Goal: Information Seeking & Learning: Learn about a topic

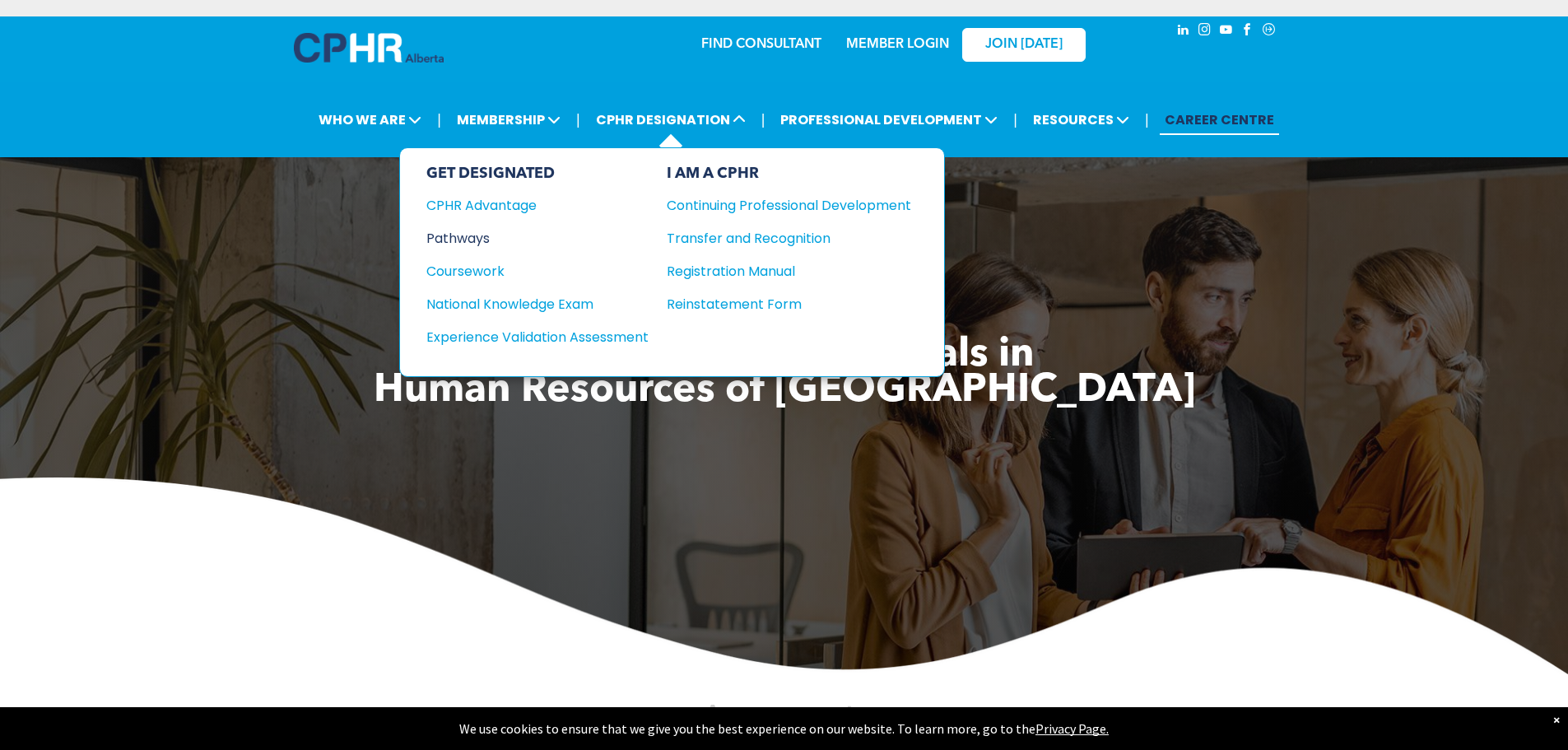
click at [466, 236] on div "Pathways" at bounding box center [526, 238] width 200 height 21
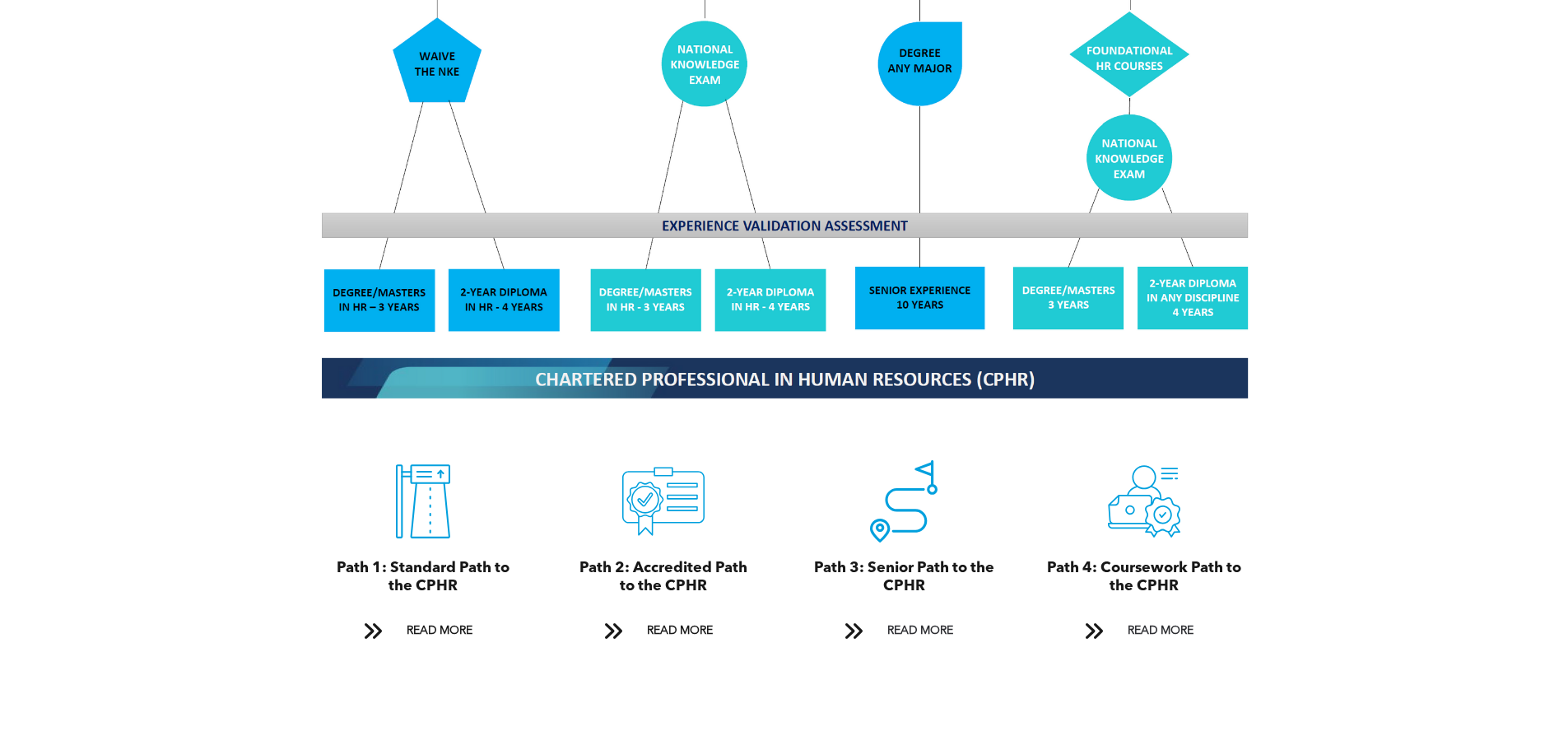
scroll to position [1646, 0]
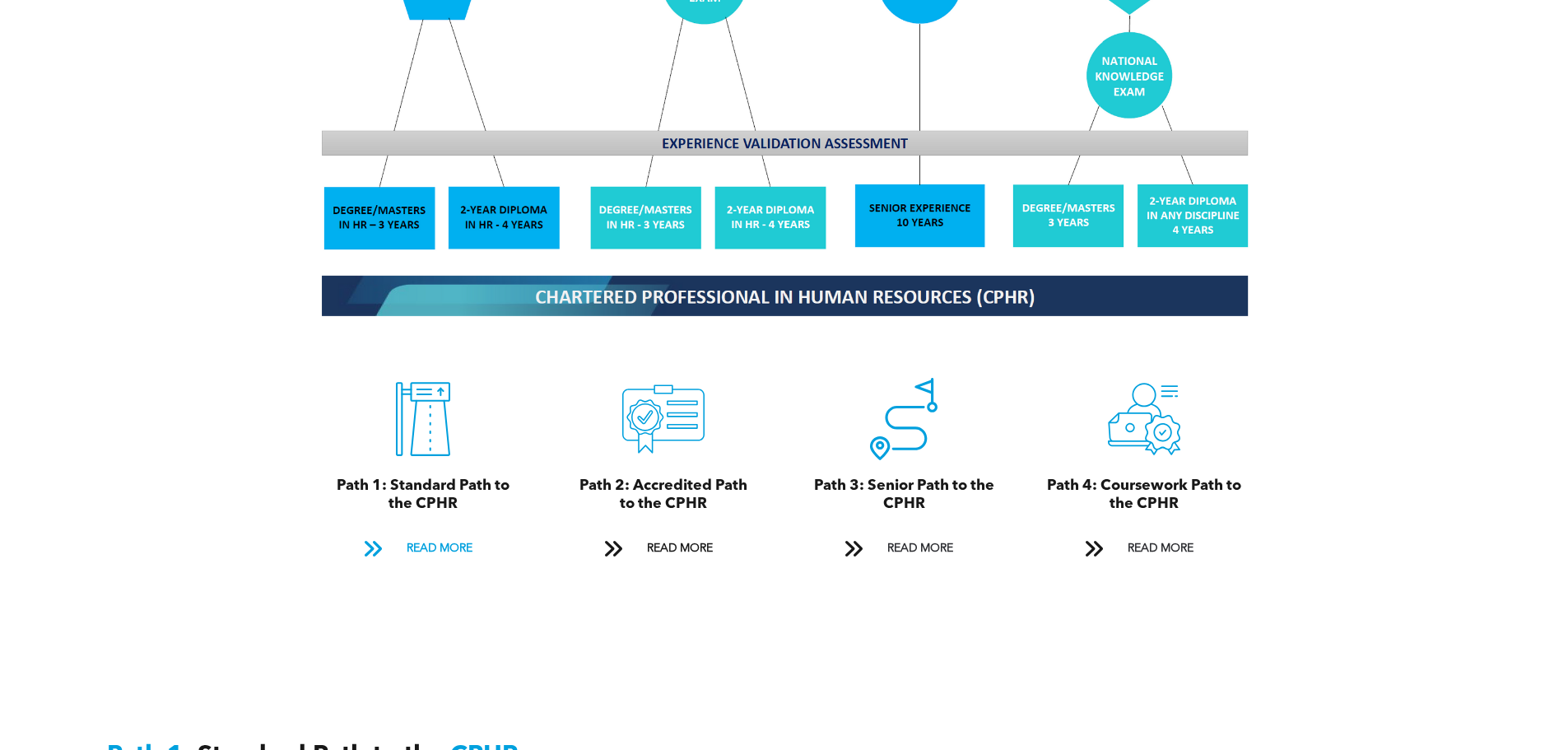
click at [424, 534] on span "READ MORE" at bounding box center [439, 549] width 77 height 31
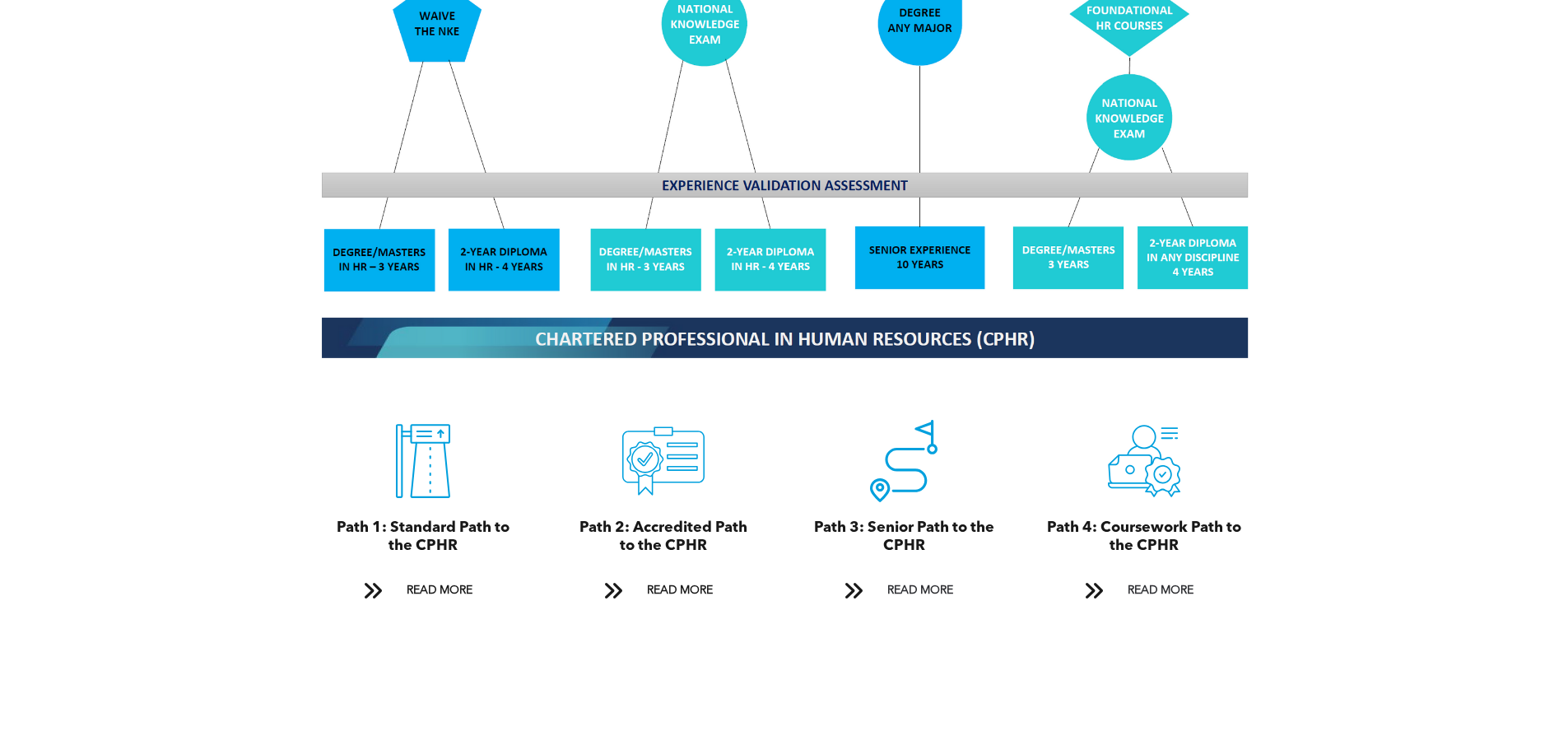
scroll to position [1634, 0]
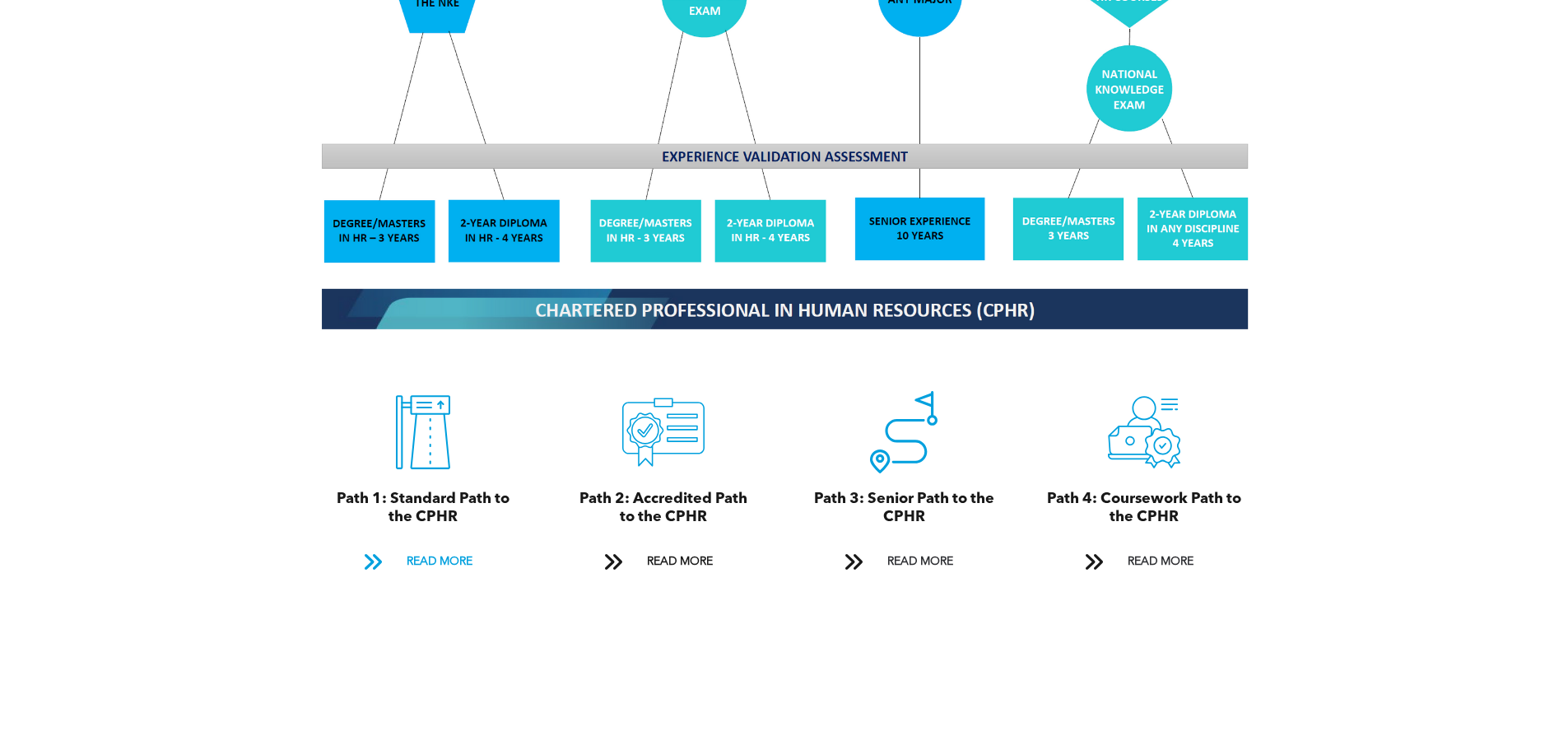
click at [409, 546] on span "READ MORE" at bounding box center [439, 562] width 77 height 31
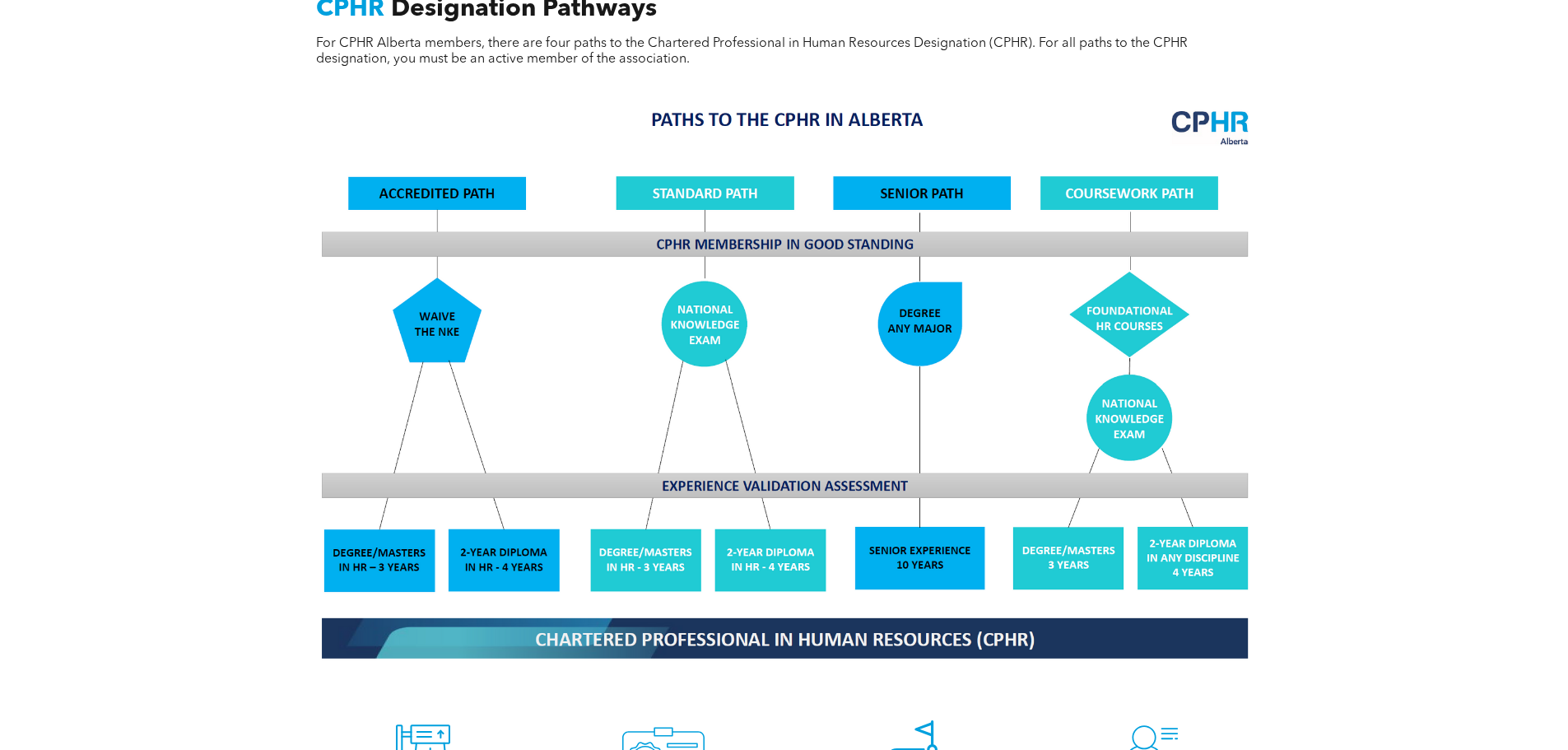
scroll to position [1551, 0]
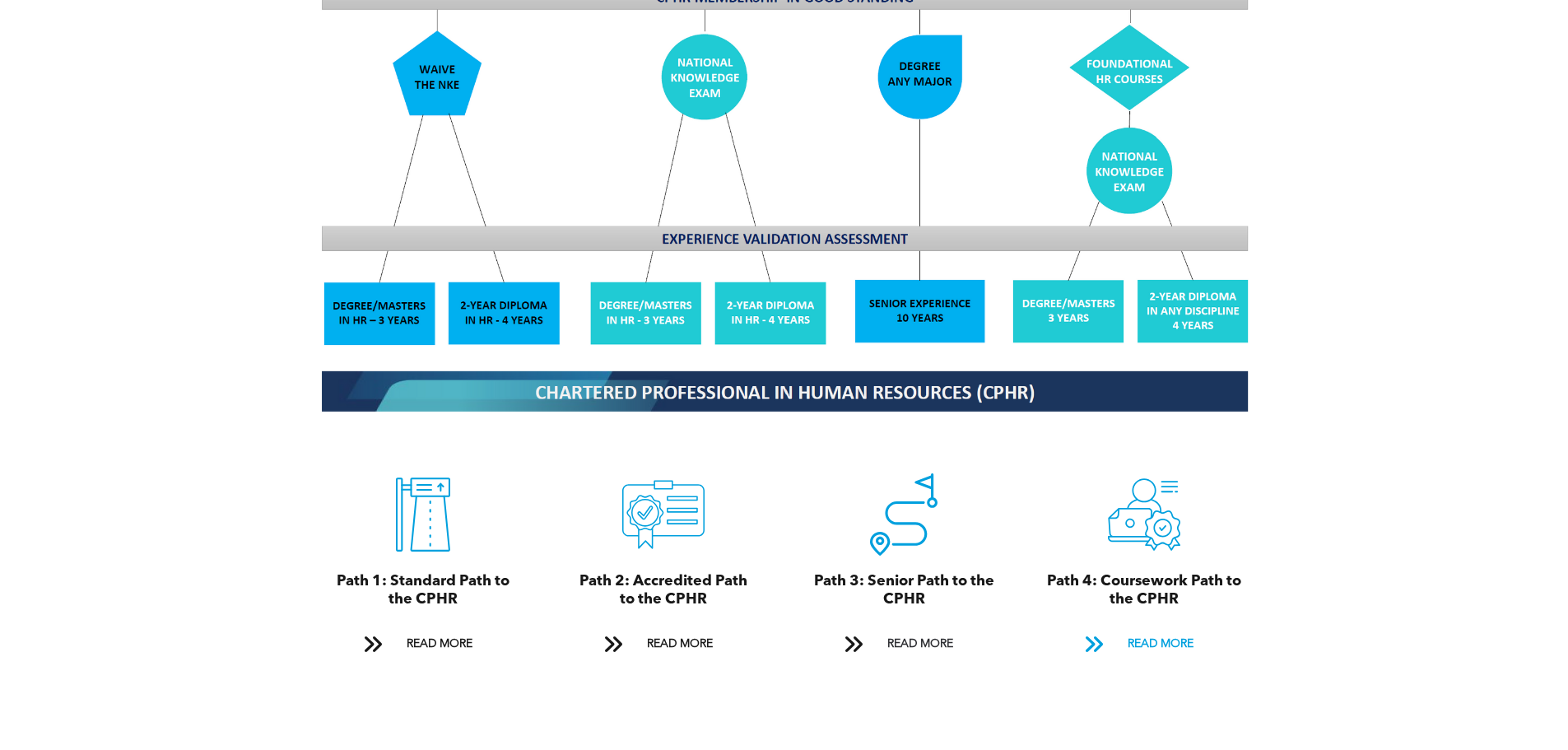
click at [1134, 629] on span "READ MORE" at bounding box center [1160, 645] width 77 height 31
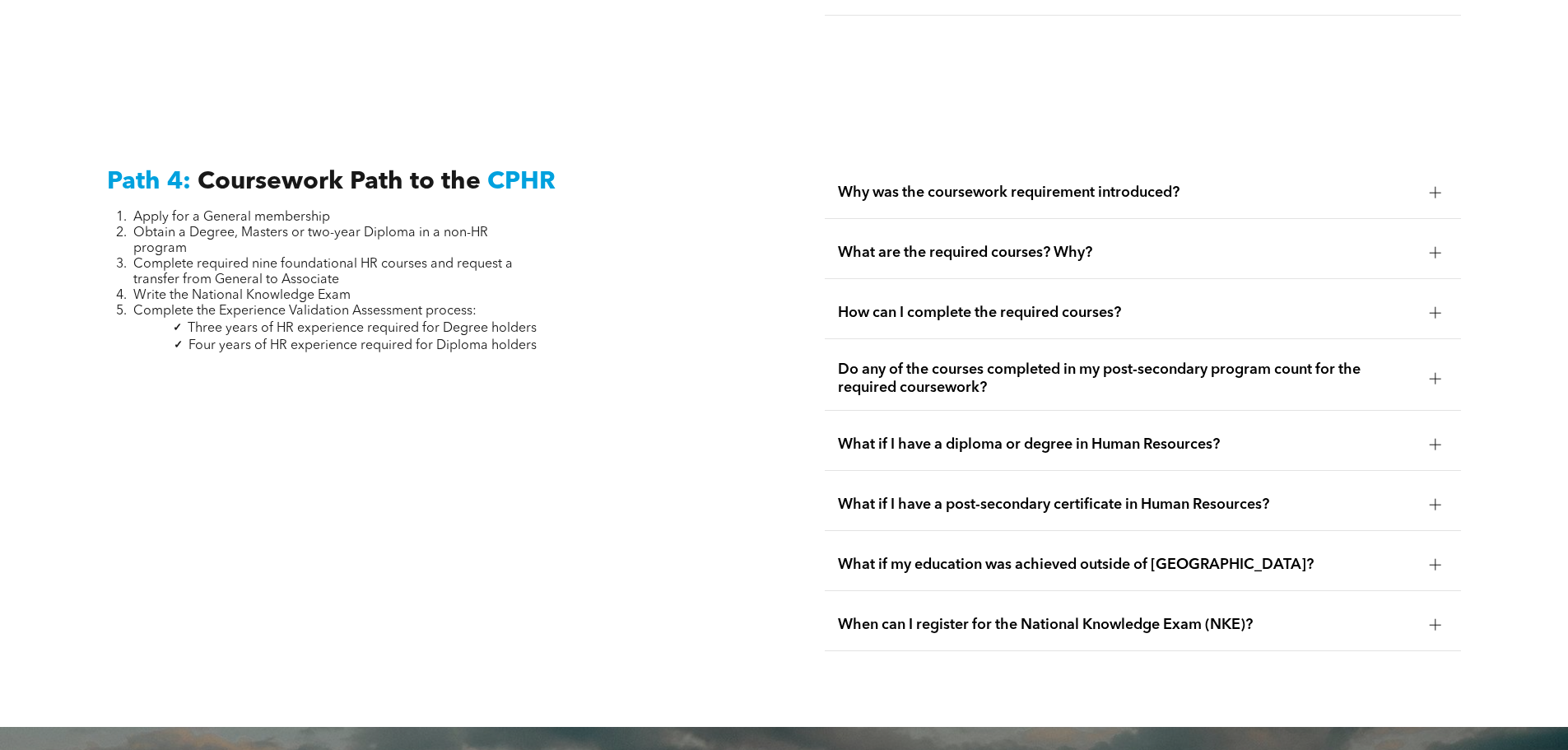
scroll to position [4808, 0]
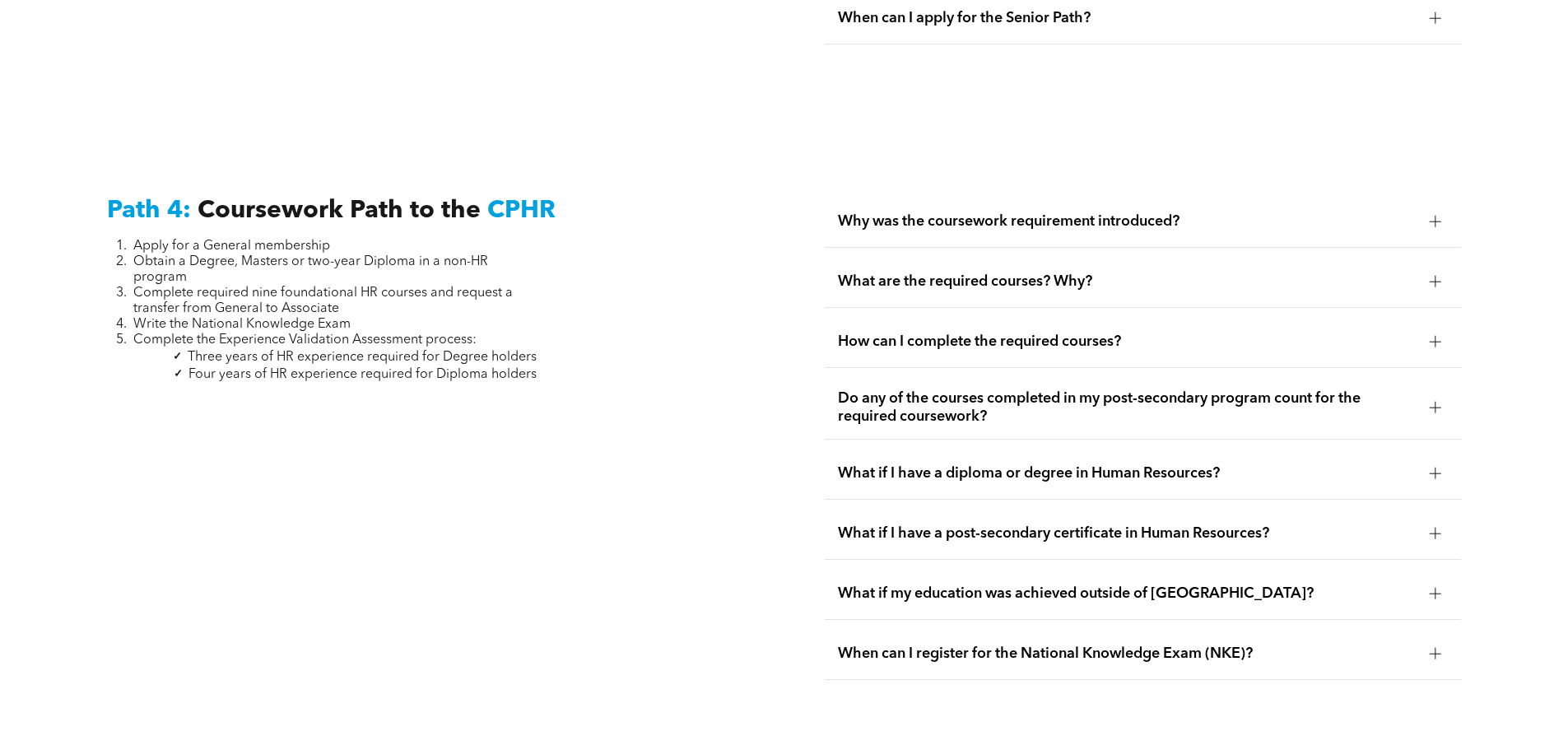
click at [1438, 221] on div at bounding box center [1435, 221] width 12 height 1
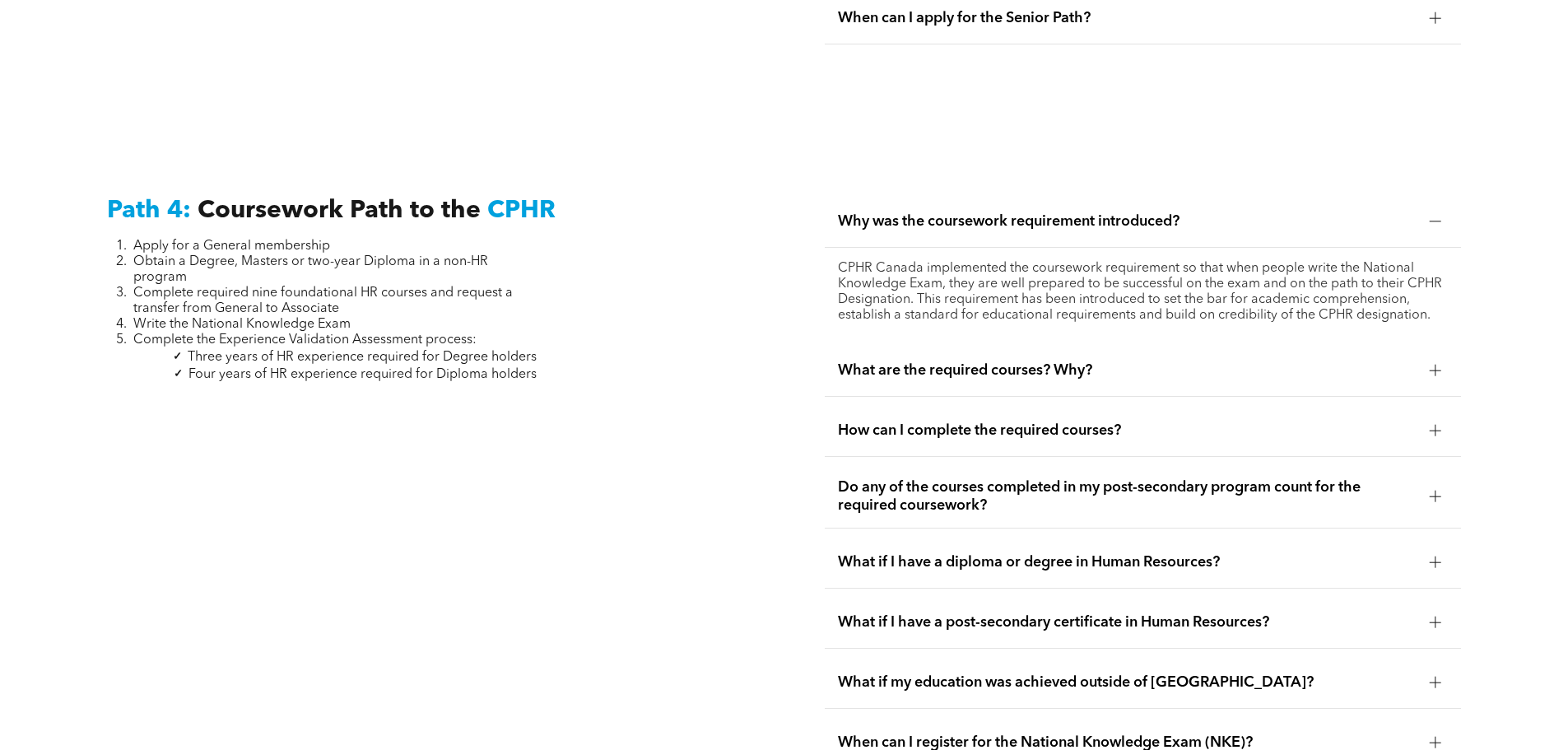
click at [1127, 345] on div "What are the required courses? Why?" at bounding box center [1143, 370] width 636 height 52
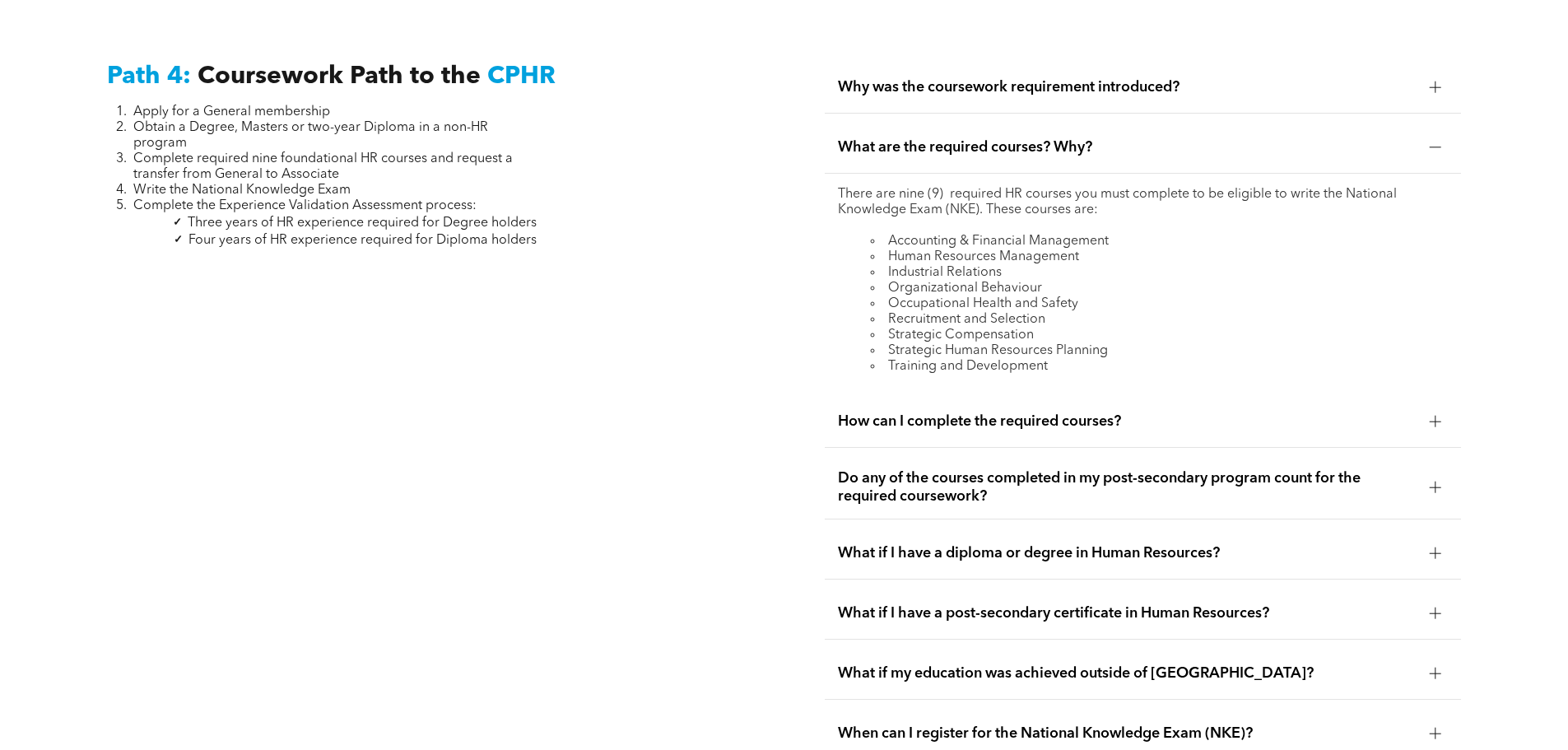
scroll to position [4973, 0]
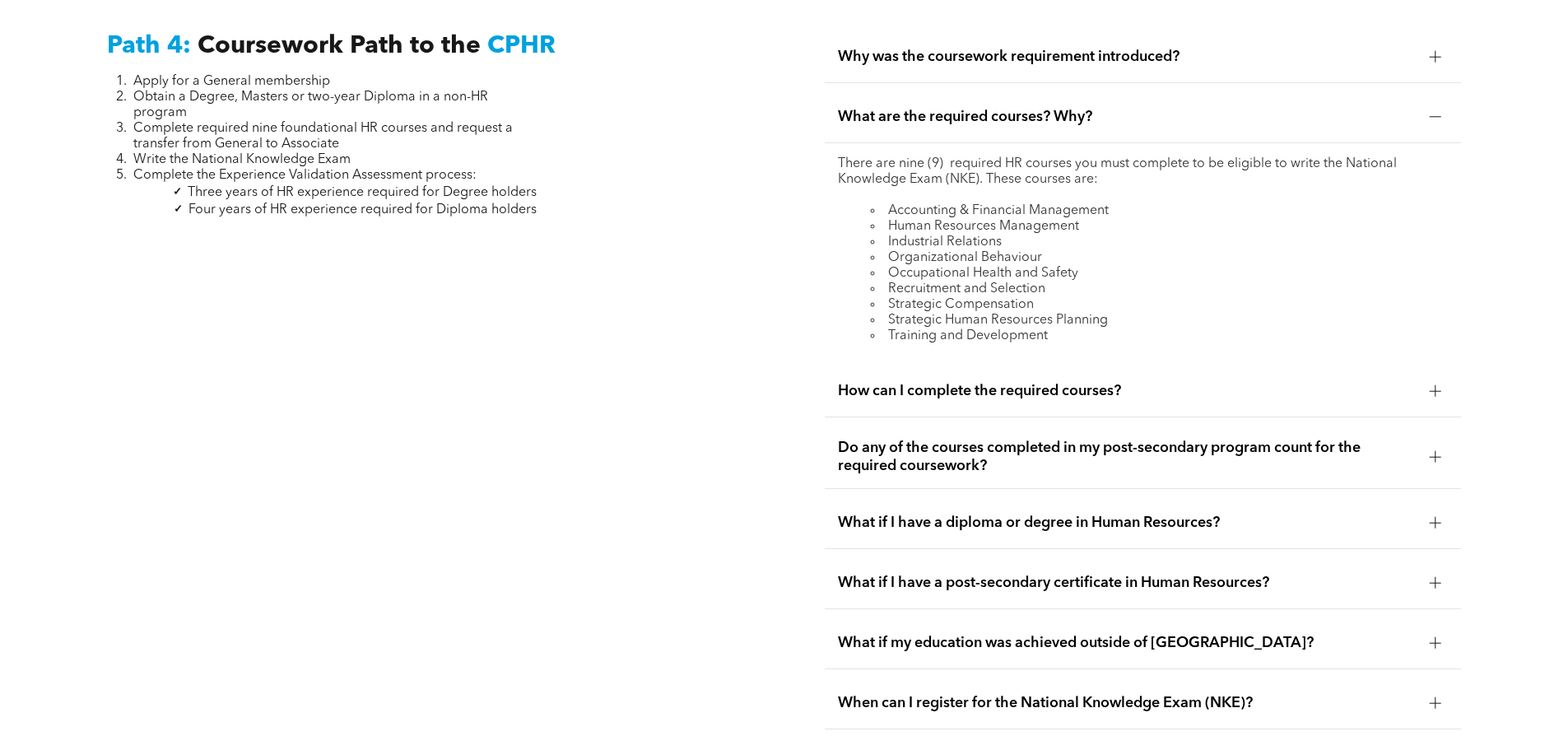
click at [1127, 365] on div "How can I complete the required courses?" at bounding box center [1143, 391] width 636 height 52
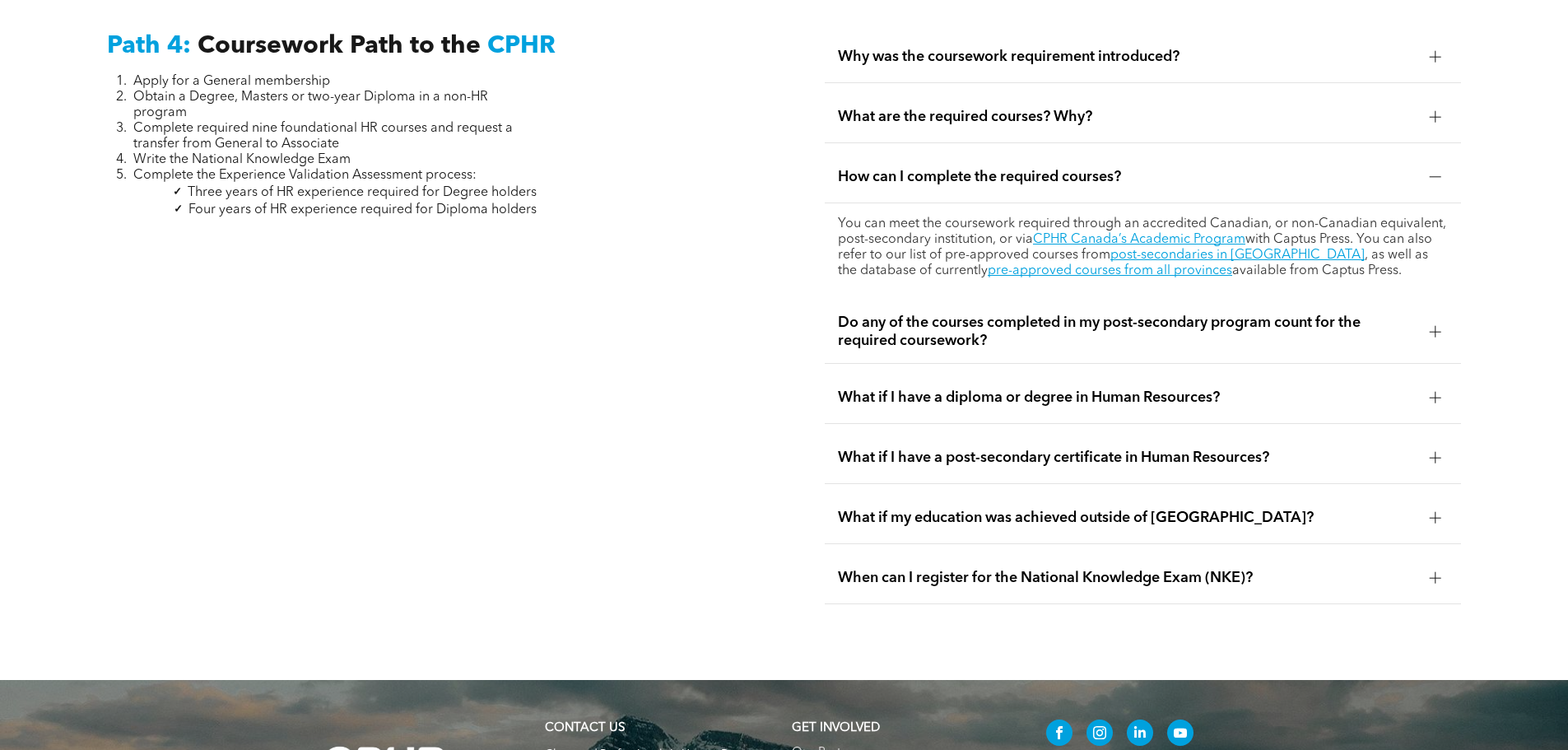
scroll to position [4890, 0]
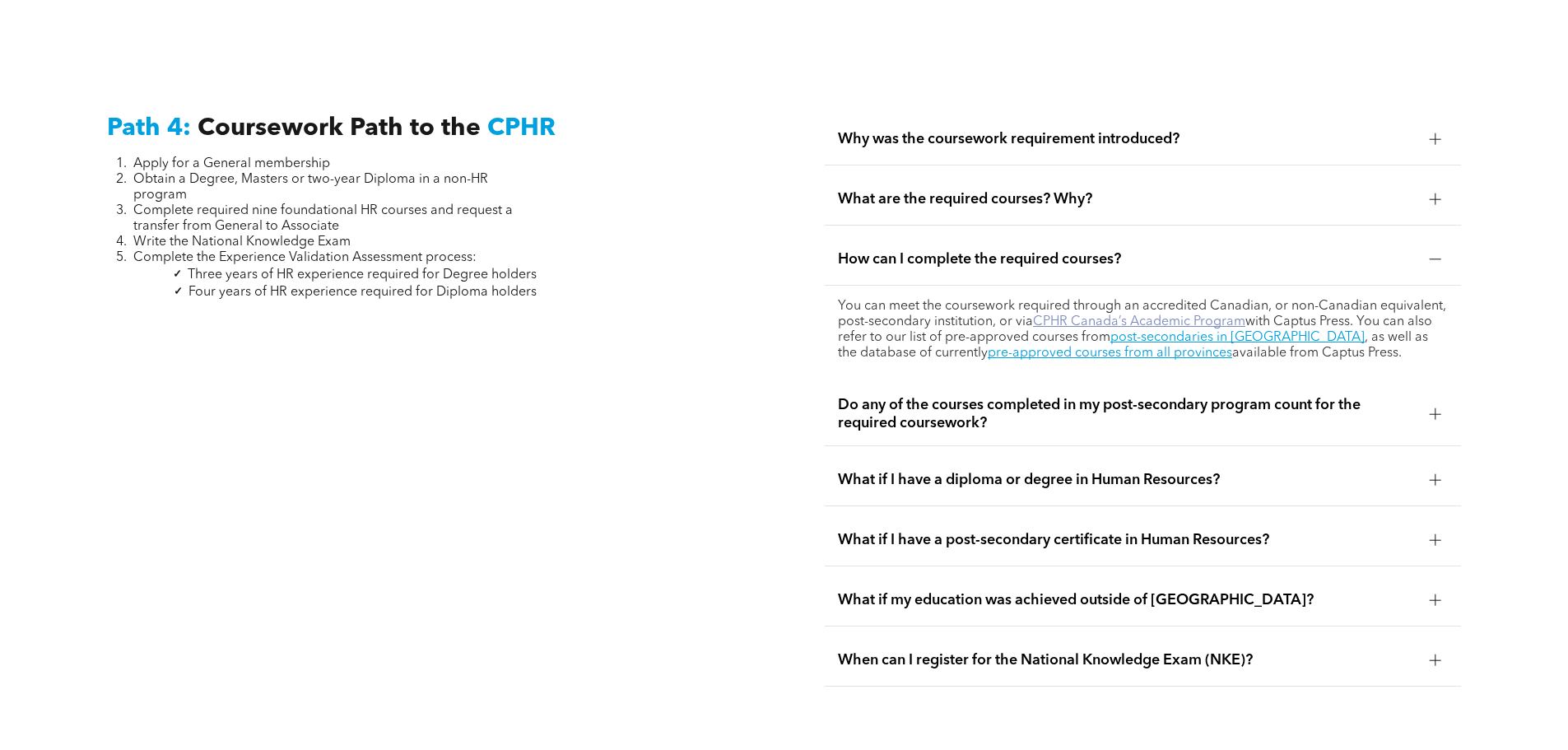
click at [1160, 315] on link "CPHR Canada’s Academic Program" at bounding box center [1140, 322] width 213 height 13
click at [1367, 396] on span "Do any of the courses completed in my post-secondary program count for the requ…" at bounding box center [1127, 415] width 579 height 36
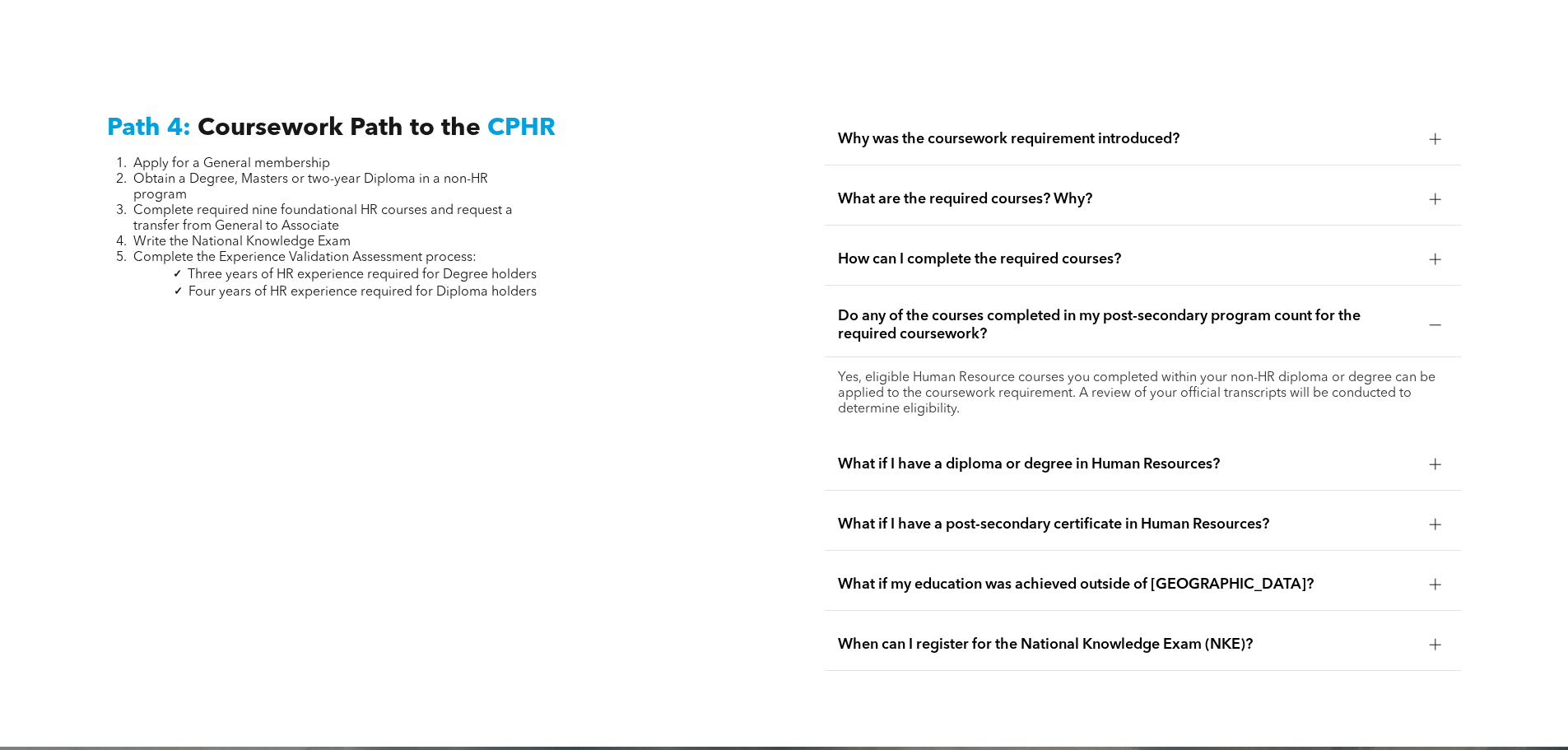
click at [1267, 455] on span "What if I have a diploma or degree in Human Resources?" at bounding box center [1127, 465] width 579 height 18
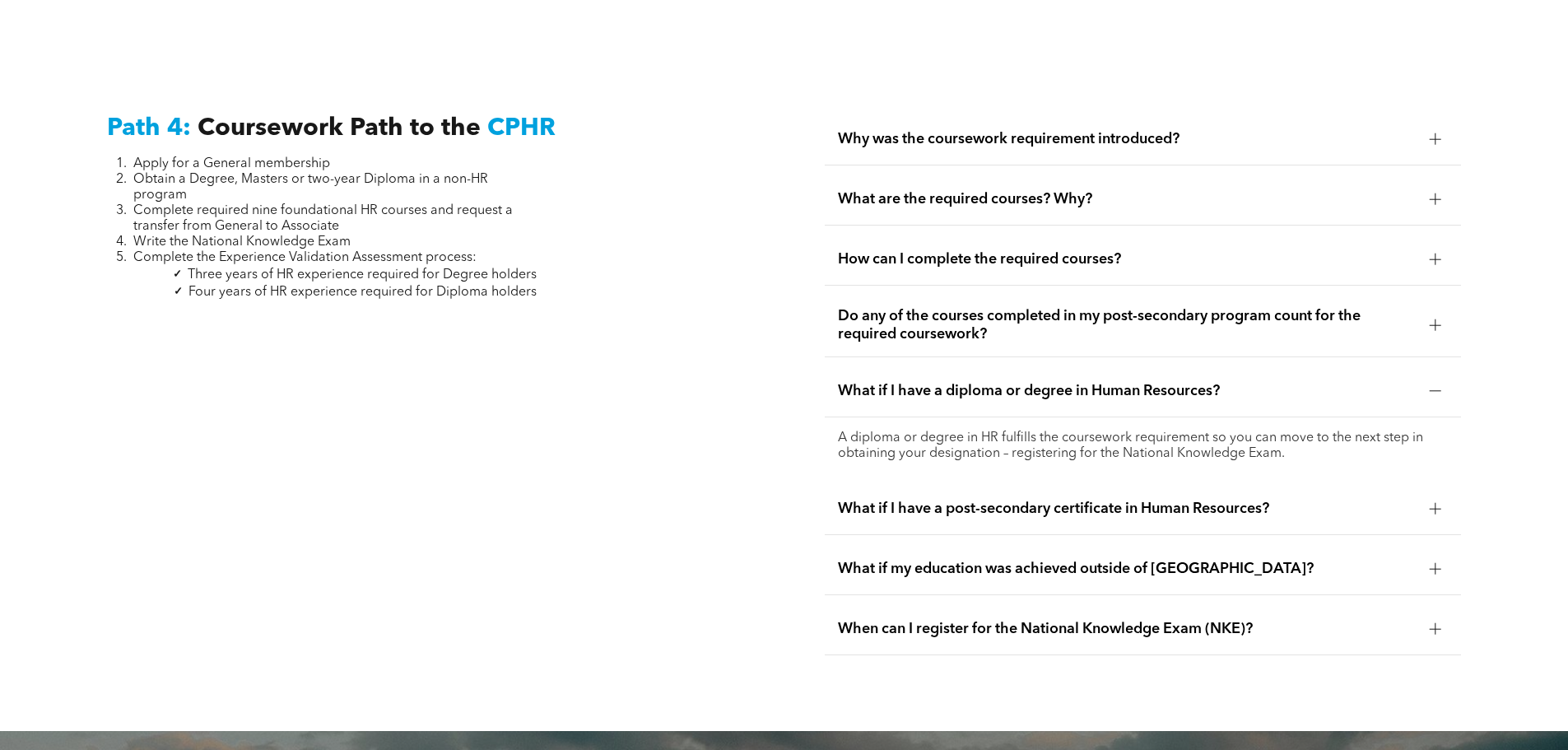
click at [1291, 484] on div "What if I have a post-secondary certificate in Human Resources?" at bounding box center [1143, 509] width 636 height 52
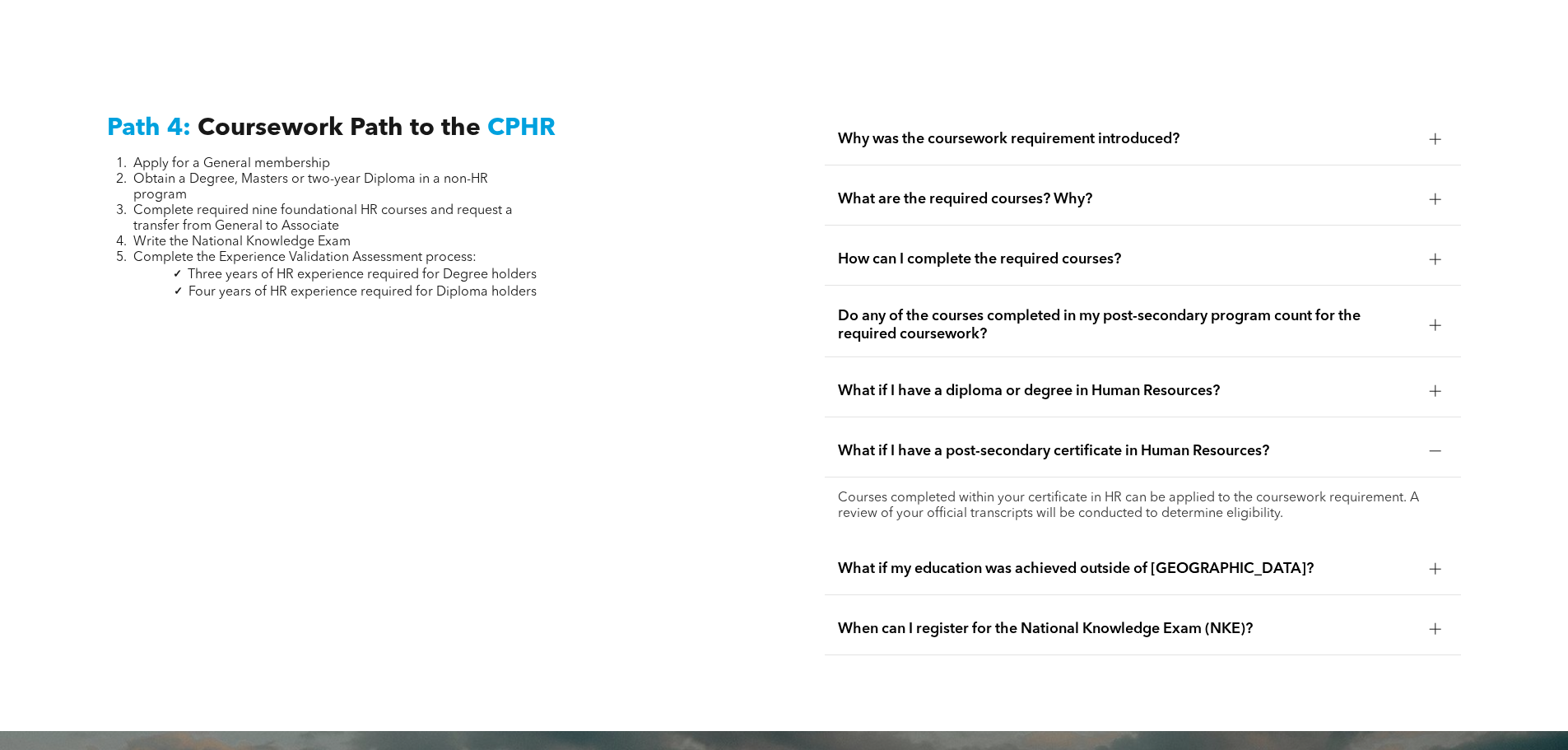
scroll to position [4973, 0]
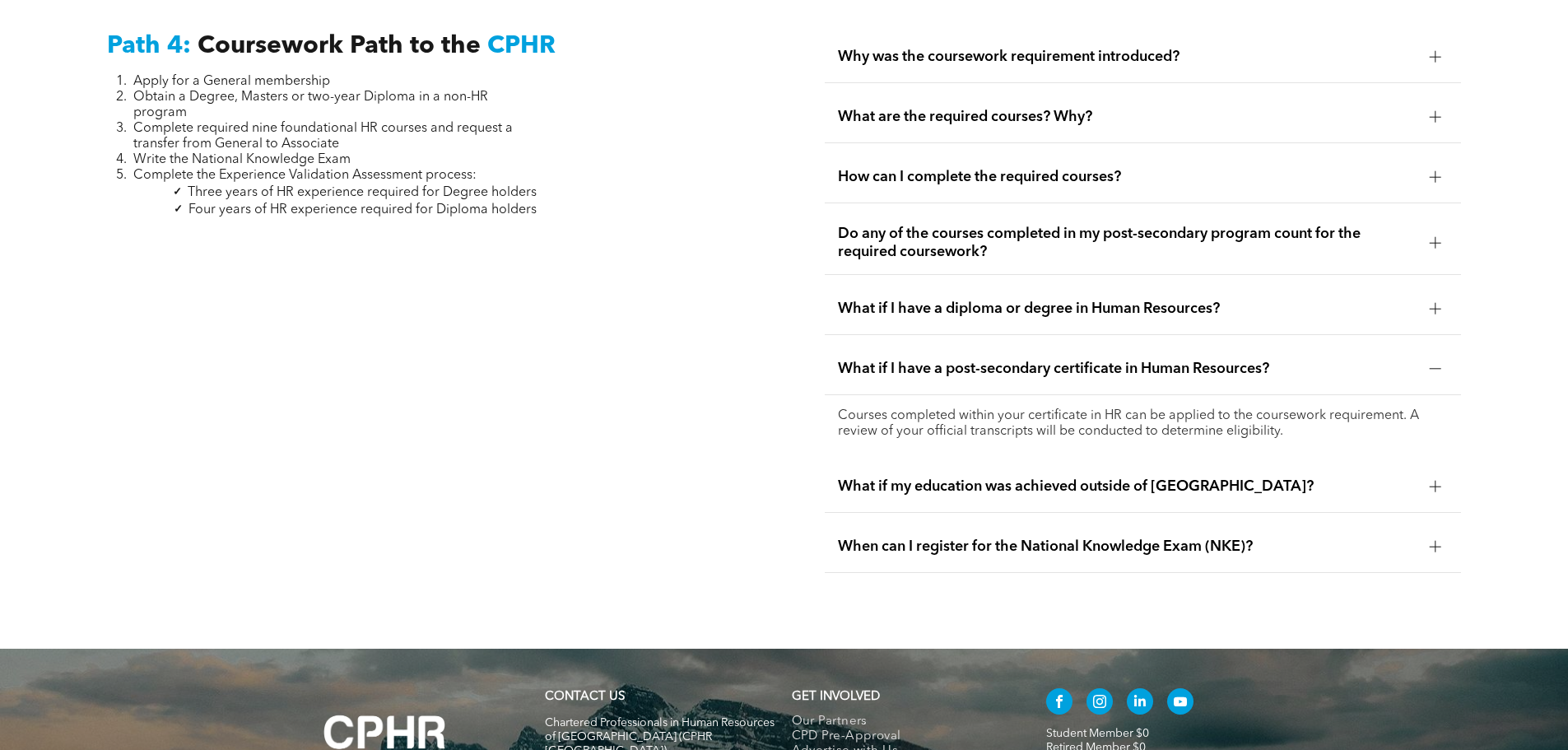
click at [1284, 477] on span "What if my education was achieved outside of Canada?" at bounding box center [1127, 486] width 579 height 18
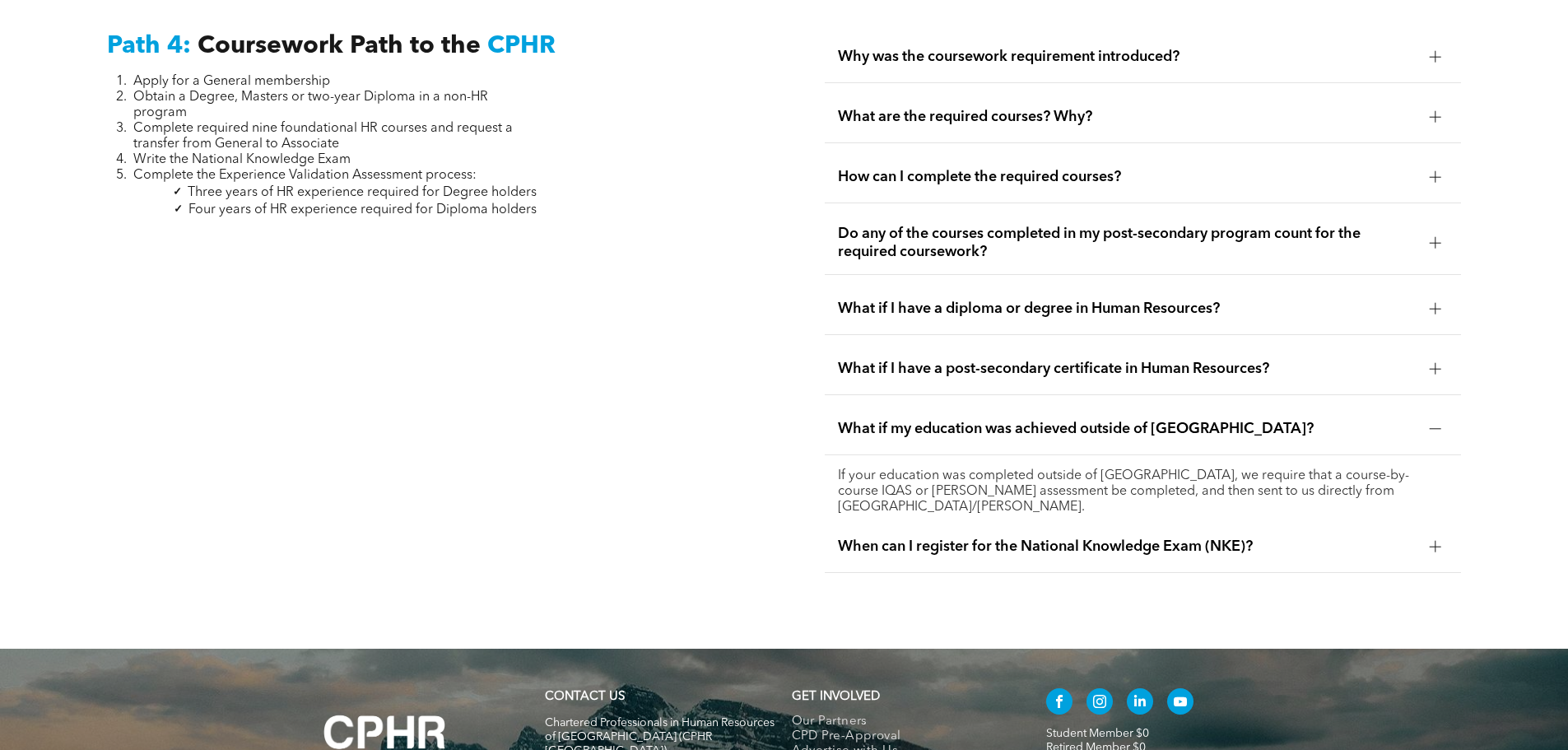
click at [1281, 537] on span "When can I register for the National Knowledge Exam (NKE)?" at bounding box center [1127, 546] width 579 height 18
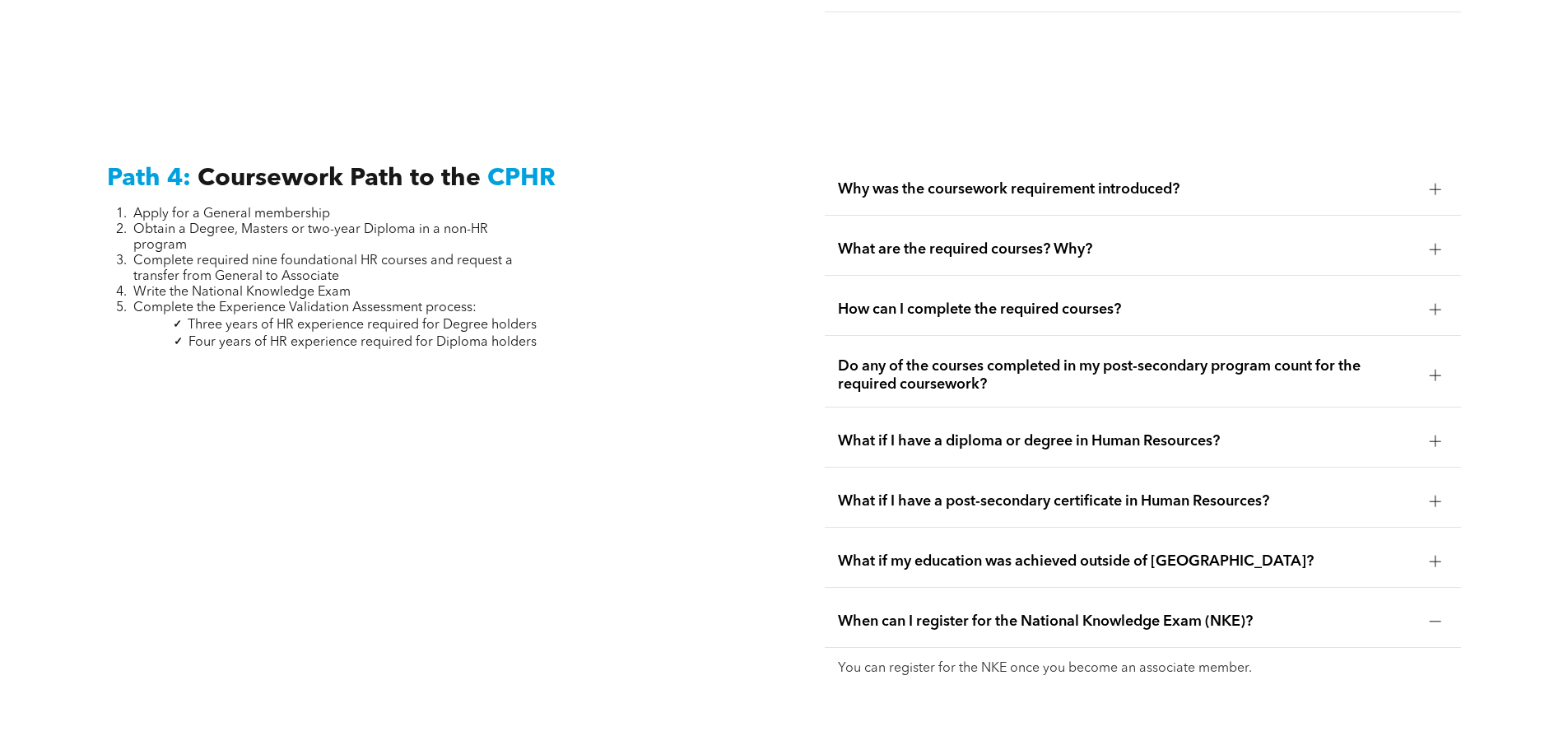
scroll to position [4805, 0]
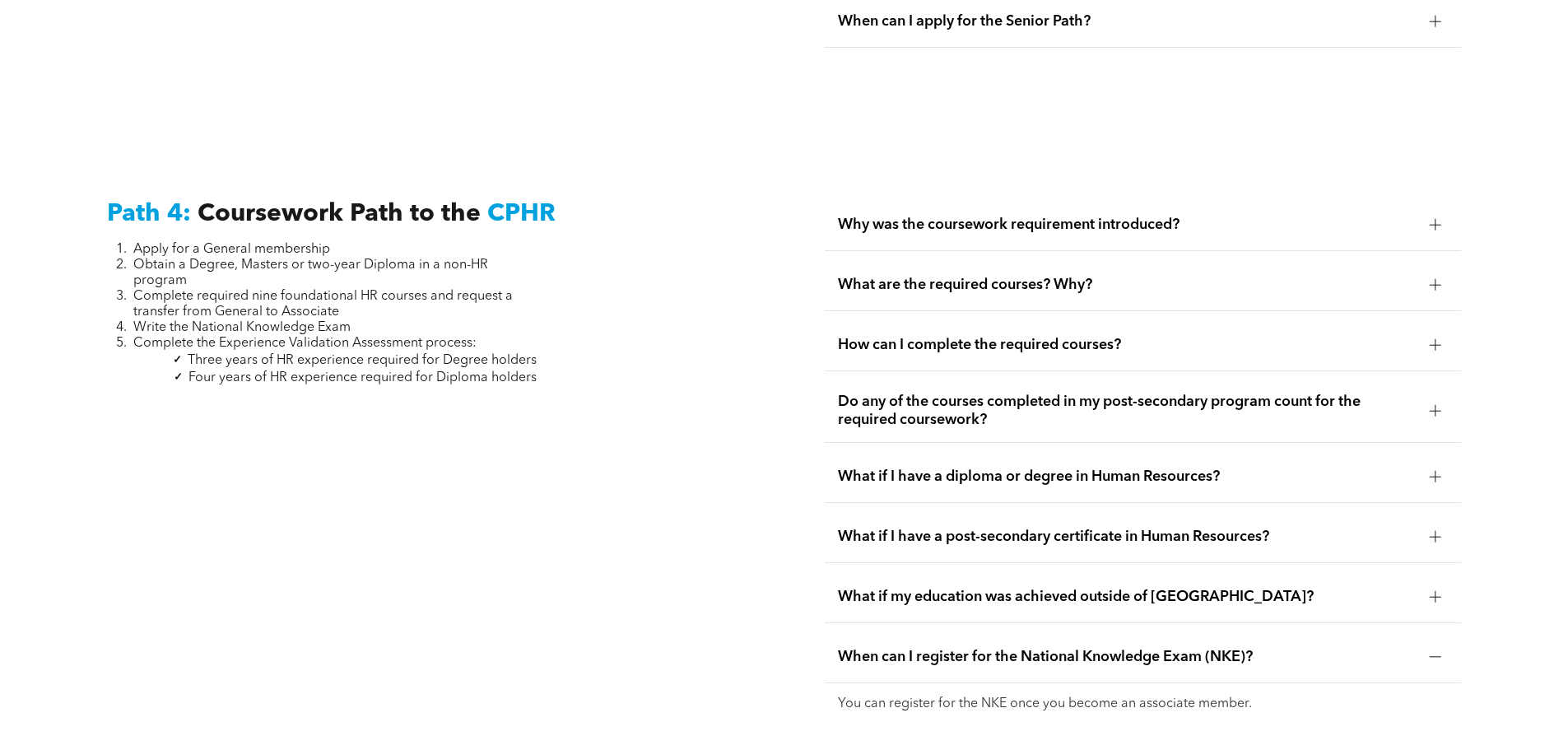
click at [1182, 393] on span "Do any of the courses completed in my post-secondary program count for the requ…" at bounding box center [1127, 411] width 579 height 36
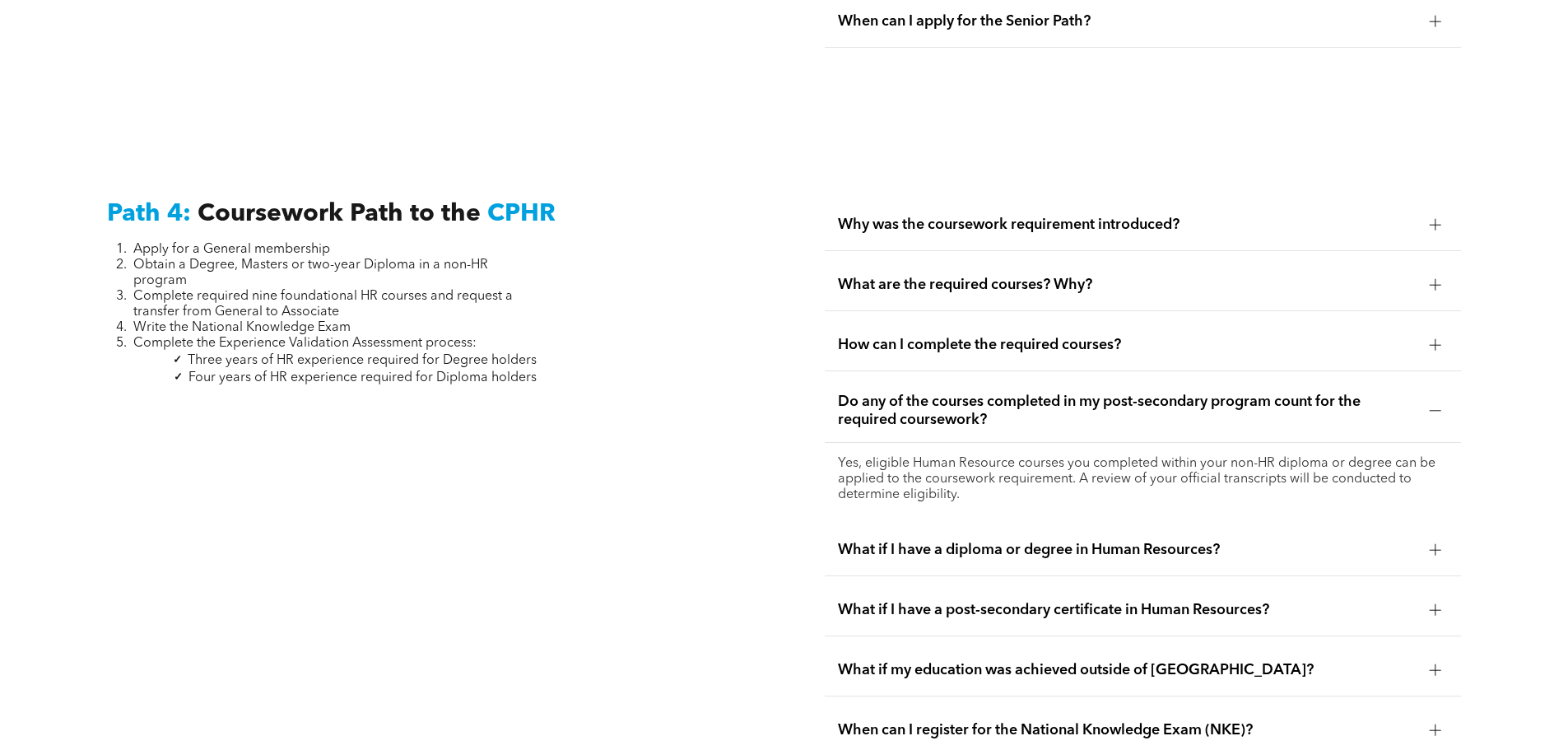
click at [1137, 335] on span "How can I complete the required courses?" at bounding box center [1127, 345] width 579 height 18
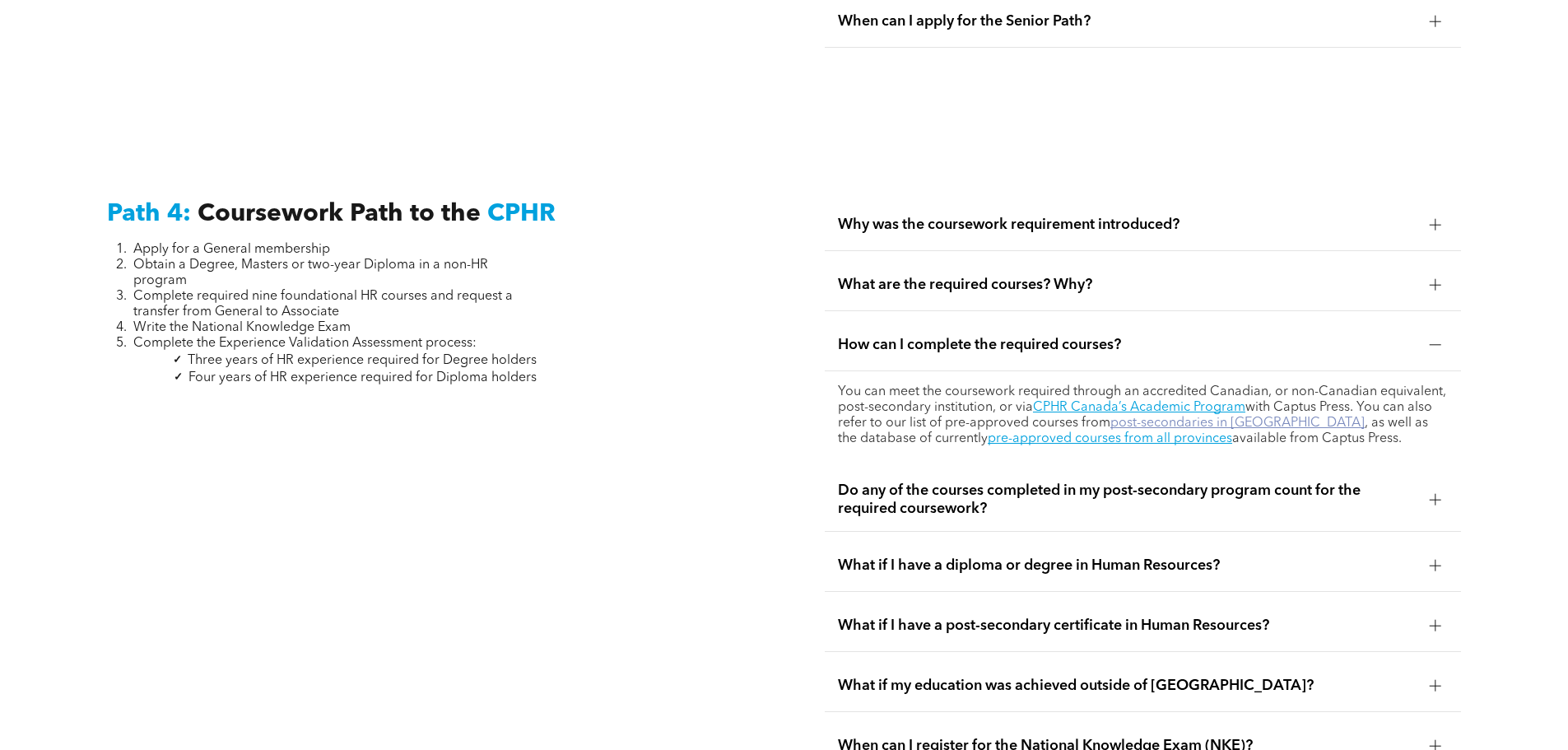
click at [1152, 416] on link "post-secondaries in Alberta" at bounding box center [1238, 423] width 255 height 13
click at [1156, 401] on link "CPHR Canada’s Academic Program" at bounding box center [1140, 407] width 213 height 13
